Goal: Navigation & Orientation: Find specific page/section

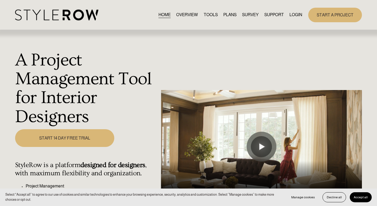
click at [187, 16] on link "OVERVIEW" at bounding box center [187, 14] width 22 height 7
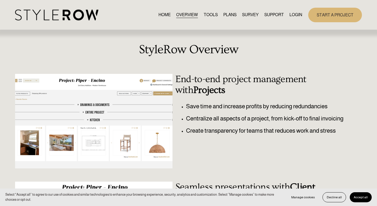
click at [204, 15] on link "TOOLS" at bounding box center [211, 14] width 14 height 7
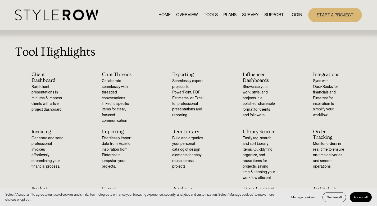
click at [110, 76] on h2 "Chat Threads" at bounding box center [118, 75] width 33 height 6
click at [100, 75] on div "Chat Threads Collaborate seamlessly with threaded conversations linked to speci…" at bounding box center [117, 98] width 65 height 52
click at [101, 75] on div "Chat Threads Collaborate seamlessly with threaded conversations linked to speci…" at bounding box center [117, 98] width 65 height 52
click at [102, 75] on h2 "Chat Threads" at bounding box center [118, 75] width 33 height 6
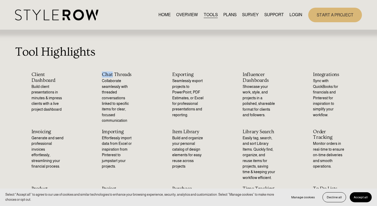
click at [102, 75] on h2 "Chat Threads" at bounding box center [118, 75] width 33 height 6
click at [162, 15] on link "HOME" at bounding box center [165, 14] width 12 height 7
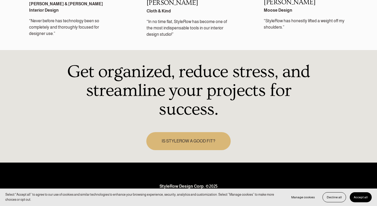
scroll to position [791, 0]
